Goal: Find specific page/section: Find specific page/section

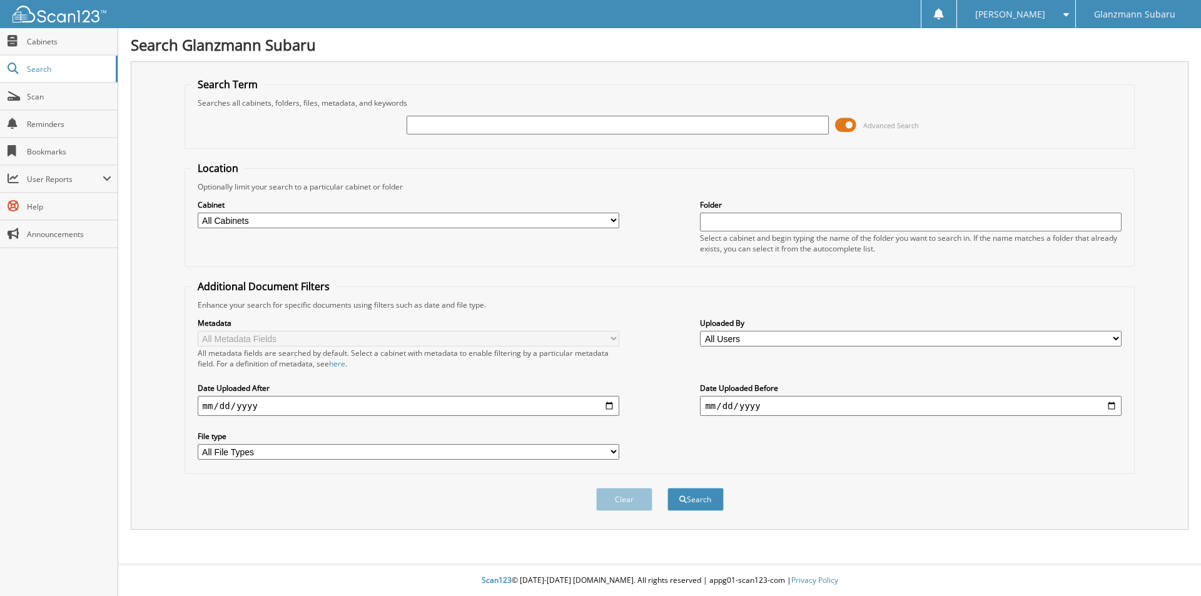
click at [849, 124] on span at bounding box center [845, 125] width 21 height 19
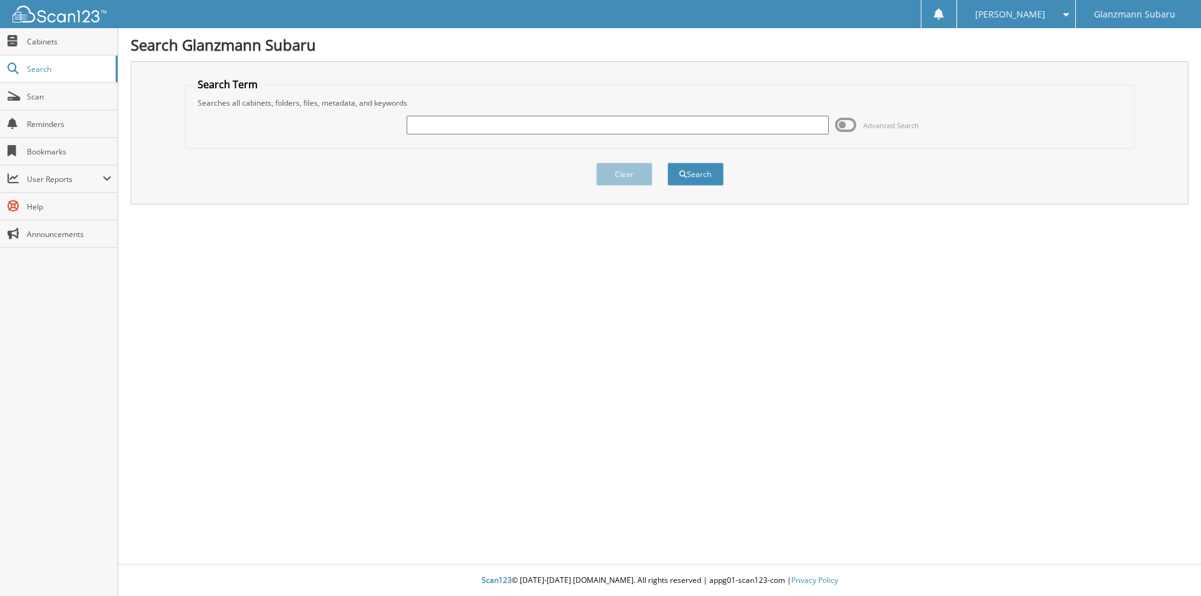
click at [454, 122] on input "text" at bounding box center [618, 125] width 422 height 19
type input "6215459"
click at [668, 163] on button "Search" at bounding box center [696, 174] width 56 height 23
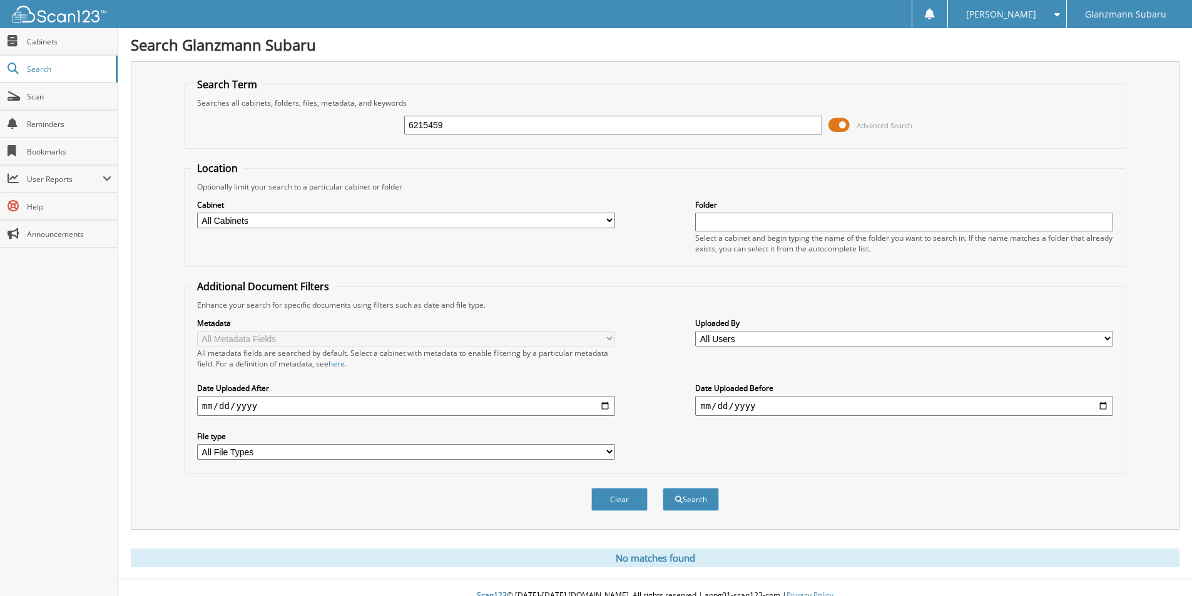
scroll to position [16, 0]
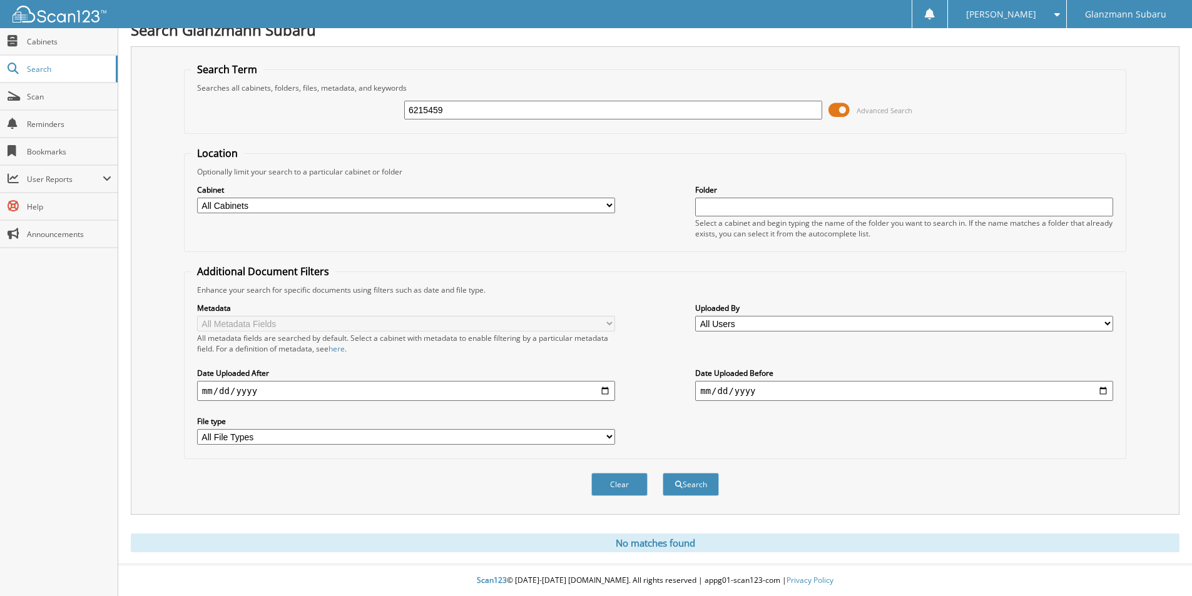
click at [844, 109] on span at bounding box center [839, 110] width 21 height 19
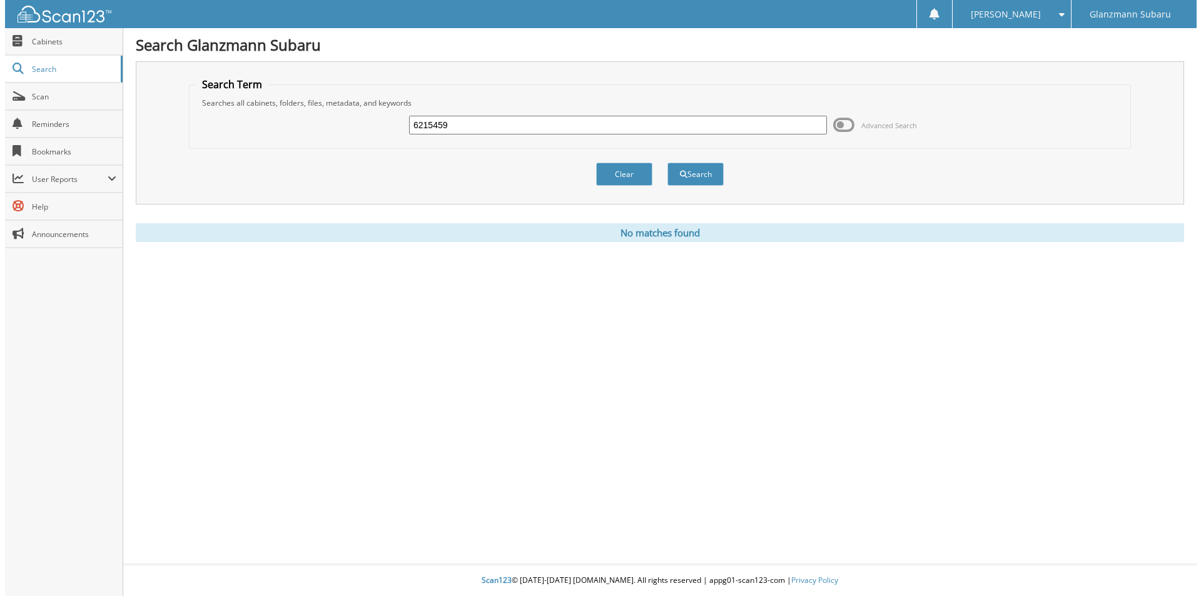
scroll to position [0, 0]
click at [617, 175] on button "Clear" at bounding box center [624, 174] width 56 height 23
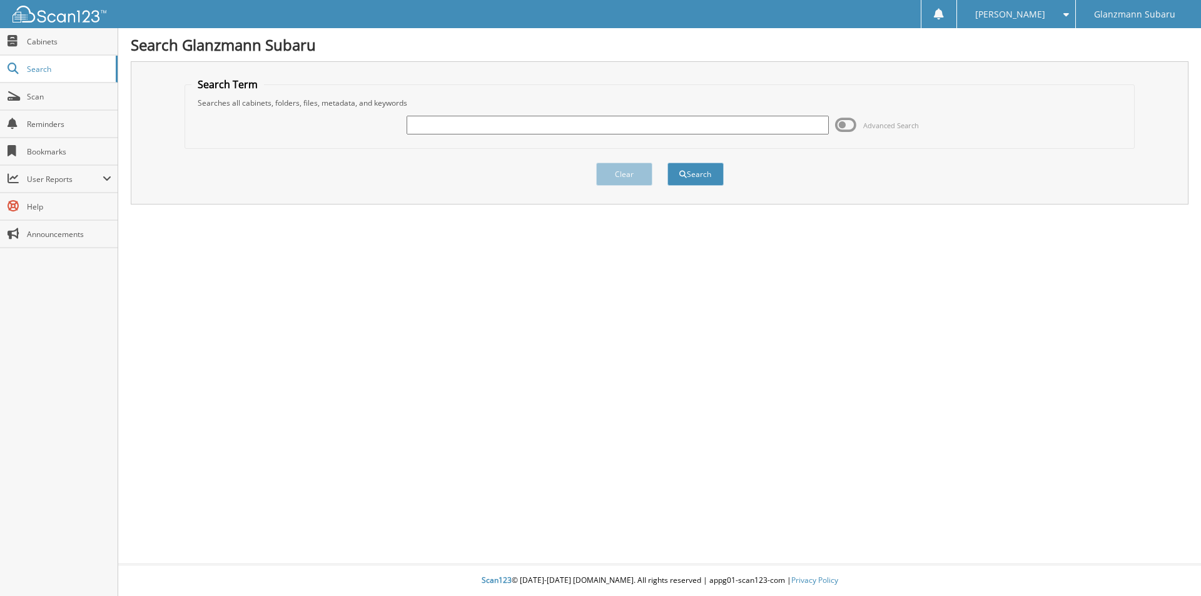
click at [434, 124] on input "text" at bounding box center [618, 125] width 422 height 19
type input "6214968"
click at [668, 163] on button "Search" at bounding box center [696, 174] width 56 height 23
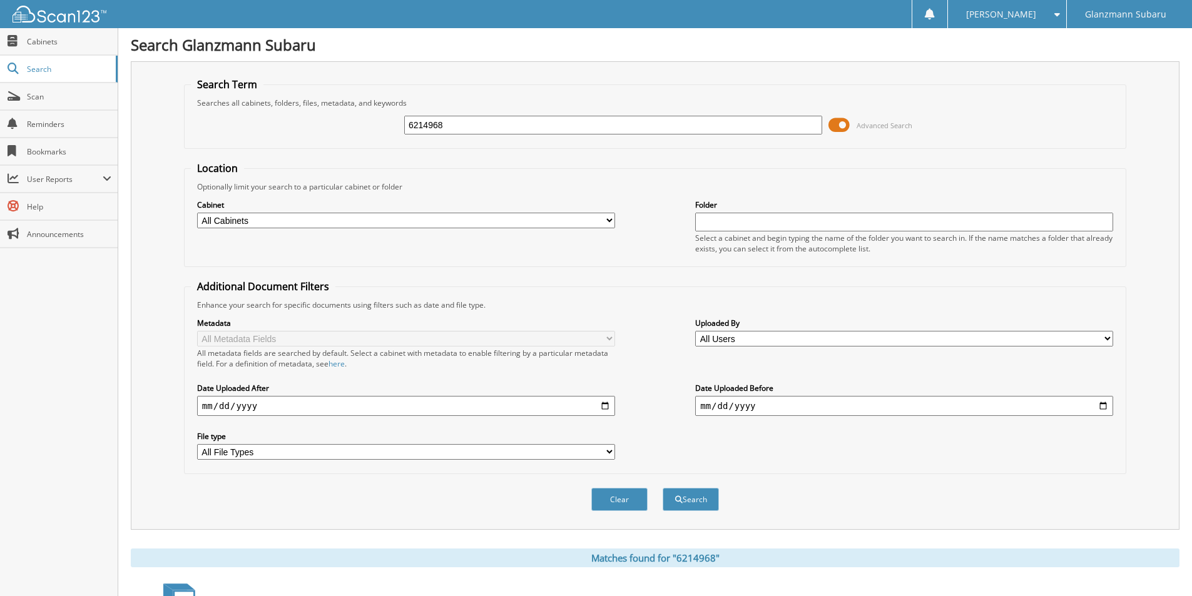
click at [845, 126] on span at bounding box center [839, 125] width 21 height 19
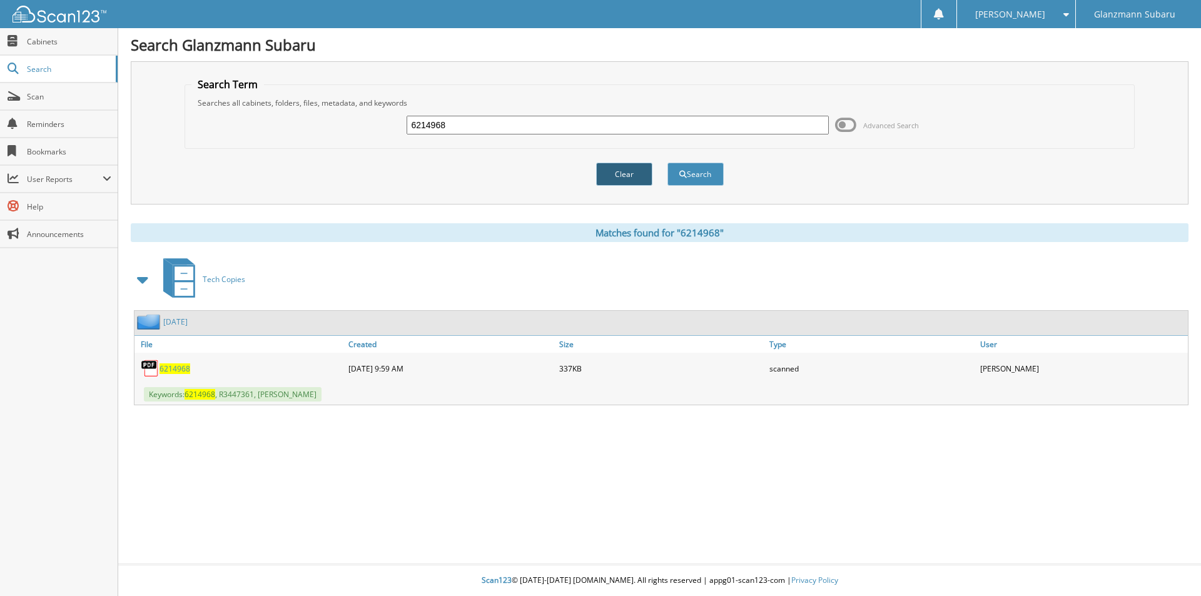
click at [610, 170] on button "Clear" at bounding box center [624, 174] width 56 height 23
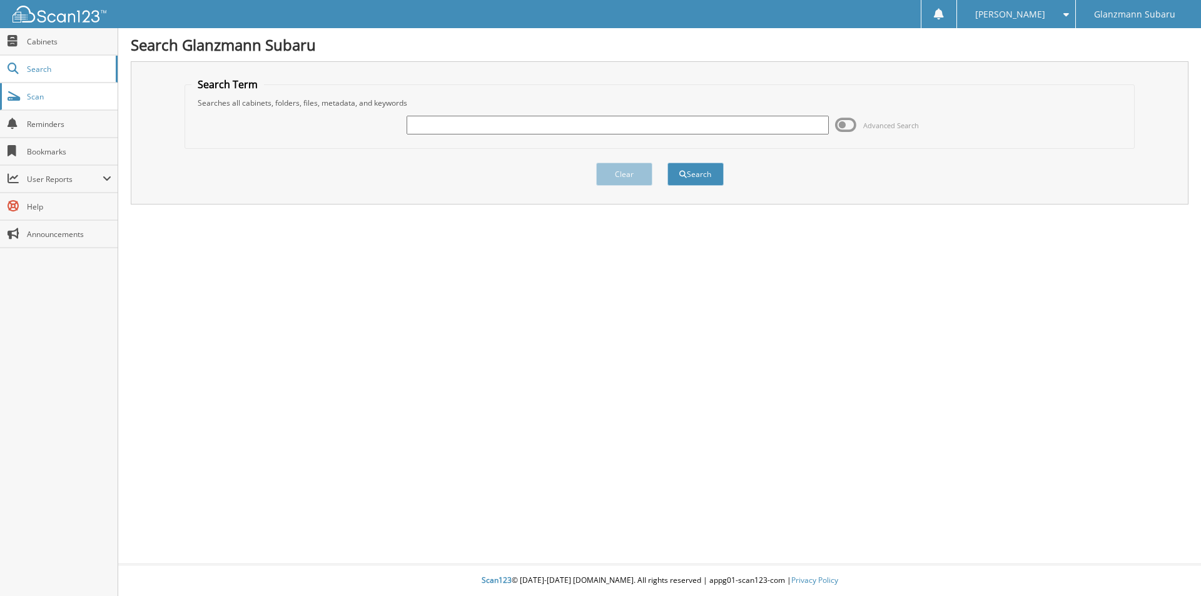
click at [59, 102] on link "Scan" at bounding box center [59, 96] width 118 height 27
